Goal: Task Accomplishment & Management: Use online tool/utility

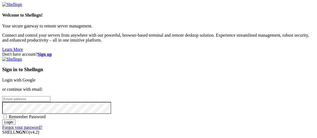
click at [35, 78] on link "Login with Google" at bounding box center [18, 80] width 33 height 5
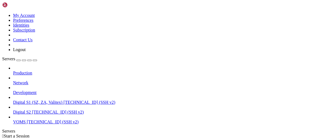
click at [23, 100] on span "Digital S1 (SZ, ZA, Valitex)" at bounding box center [37, 102] width 49 height 5
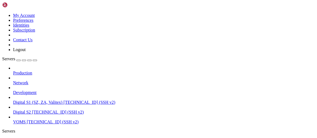
click at [24, 120] on div "Production Network Development Digital S1 (SZ, ZA, Valitex) [TECHNICAL_ID] (SSH…" at bounding box center [158, 95] width 312 height 59
type input "/var/www/digitalinvoicing/webclient"
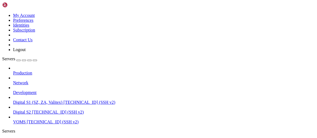
scroll to position [0, 0]
click at [31, 110] on span "Digital S2" at bounding box center [22, 112] width 18 height 5
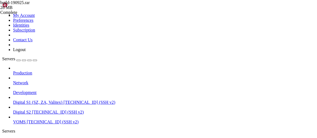
drag, startPoint x: 46, startPoint y: 464, endPoint x: 88, endPoint y: 462, distance: 41.9
drag, startPoint x: 29, startPoint y: 460, endPoint x: 94, endPoint y: 461, distance: 65.9
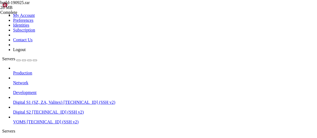
drag, startPoint x: 62, startPoint y: 416, endPoint x: 75, endPoint y: 465, distance: 50.6
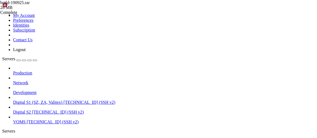
click at [32, 122] on div "Production Network Development Digital S1 (SZ, ZA, Valitex) 68.178.169.109 (SSH…" at bounding box center [158, 95] width 312 height 59
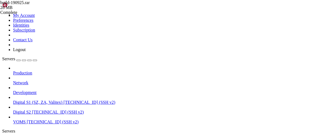
drag, startPoint x: 32, startPoint y: 452, endPoint x: 116, endPoint y: 432, distance: 86.5
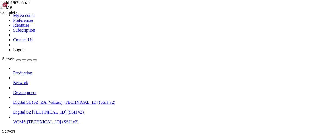
click at [18, 123] on div "Production Network Development Digital S1 (SZ, ZA, Valitex) 68.178.169.109 (SSH…" at bounding box center [158, 95] width 312 height 59
click at [39, 122] on div "Production Network Development Digital S1 (SZ, ZA, Valitex) 68.178.169.109 (SSH…" at bounding box center [158, 95] width 312 height 59
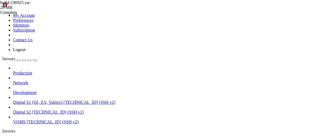
drag, startPoint x: 39, startPoint y: 405, endPoint x: 133, endPoint y: 404, distance: 93.9
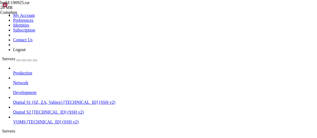
drag, startPoint x: 39, startPoint y: 409, endPoint x: 108, endPoint y: 405, distance: 69.0
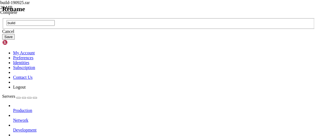
click at [145, 29] on div "build" at bounding box center [158, 23] width 312 height 11
click at [55, 26] on input "build" at bounding box center [31, 23] width 48 height 6
click at [131, 29] on div "build" at bounding box center [158, 23] width 312 height 11
click at [55, 26] on input "build" at bounding box center [31, 23] width 48 height 6
type input "build-working-190925"
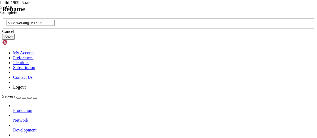
drag, startPoint x: 155, startPoint y: 47, endPoint x: 208, endPoint y: 43, distance: 52.9
click at [208, 13] on header "Rename" at bounding box center [158, 8] width 312 height 7
click at [15, 40] on button "Save" at bounding box center [8, 37] width 13 height 6
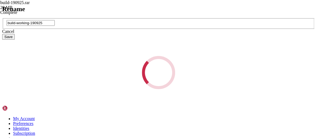
click at [191, 63] on div "Loading..." at bounding box center [158, 72] width 312 height 33
click at [217, 50] on div "Rename build-working-190925 Cancel Save Loading..." at bounding box center [158, 47] width 312 height 84
click at [212, 56] on div "Loading..." at bounding box center [158, 72] width 312 height 33
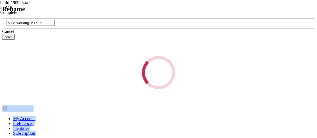
click at [212, 56] on div "Loading..." at bounding box center [158, 72] width 312 height 33
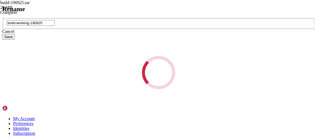
click at [305, 9] on div "Rename build-working-190925 Cancel Save Loading..." at bounding box center [158, 47] width 312 height 84
click at [232, 81] on div "Rename build-working-190925 Cancel Save Loading..." at bounding box center [158, 47] width 312 height 84
click at [156, 75] on div "Loading..." at bounding box center [158, 72] width 33 height 33
click at [141, 76] on div "Loading..." at bounding box center [158, 72] width 312 height 33
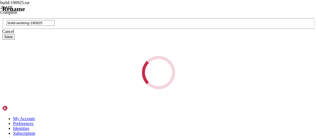
click at [140, 76] on div "Loading..." at bounding box center [158, 72] width 312 height 33
drag, startPoint x: 140, startPoint y: 74, endPoint x: 141, endPoint y: 71, distance: 3.8
click at [140, 74] on div "Loading..." at bounding box center [158, 72] width 312 height 33
drag, startPoint x: 147, startPoint y: 69, endPoint x: 153, endPoint y: 69, distance: 6.0
click at [153, 69] on div "Loading..." at bounding box center [158, 73] width 36 height 36
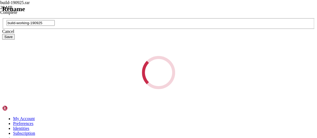
click at [154, 69] on div "Loading..." at bounding box center [158, 72] width 33 height 33
drag, startPoint x: 160, startPoint y: 72, endPoint x: 193, endPoint y: 95, distance: 41.0
click at [193, 89] on div "Loading..." at bounding box center [158, 72] width 312 height 33
click at [191, 88] on div "Loading..." at bounding box center [158, 72] width 312 height 33
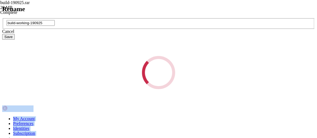
click at [190, 88] on div "Loading..." at bounding box center [158, 72] width 312 height 33
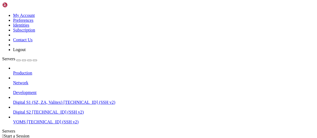
click at [63, 100] on span "[TECHNICAL_ID] (SSH v2)" at bounding box center [89, 102] width 52 height 5
click at [31, 110] on span "Digital S2" at bounding box center [22, 112] width 18 height 5
click at [50, 100] on span "Digital S1 (SZ, ZA, Valitex)" at bounding box center [37, 102] width 49 height 5
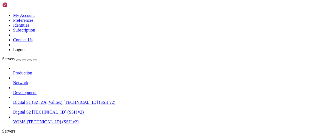
click at [50, 100] on span "Digital S1 (SZ, ZA, Valitex)" at bounding box center [37, 102] width 49 height 5
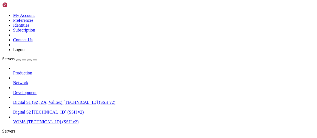
scroll to position [55, 0]
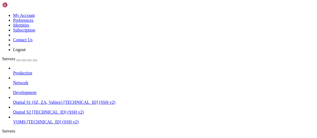
type input "/var/www/digitalinvoicing/webclient"
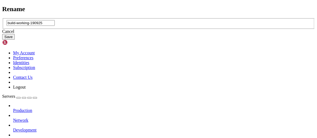
type input "build-working-190925"
click at [15, 40] on button "Save" at bounding box center [8, 37] width 13 height 6
